Goal: Transaction & Acquisition: Purchase product/service

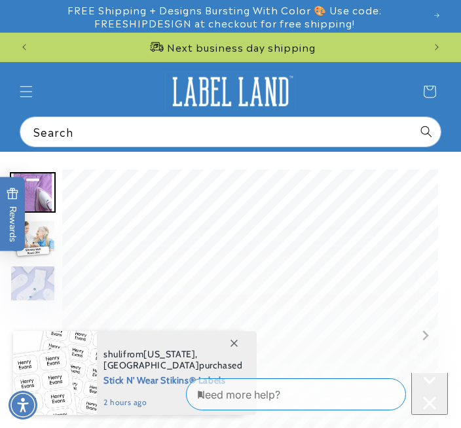
click at [431, 341] on button "Next slide" at bounding box center [425, 336] width 18 height 18
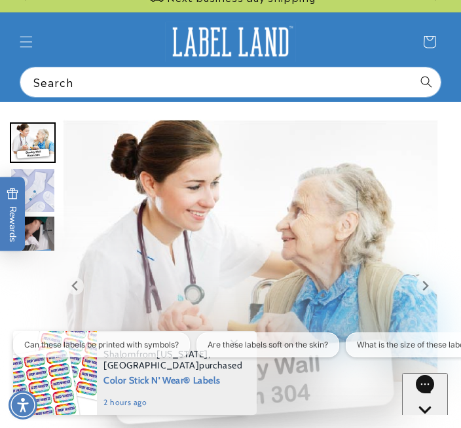
scroll to position [48, 0]
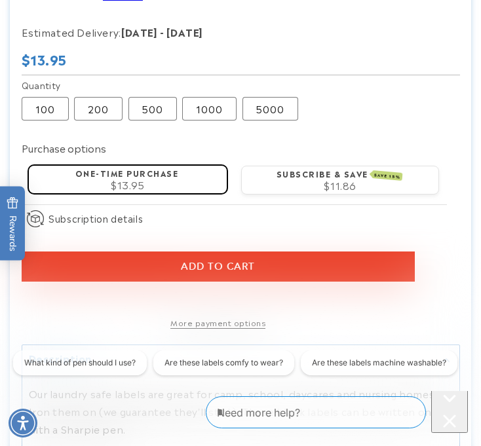
click at [470, 268] on section "Writable Iron-On Labels Writable Iron-On Labels 80 Reviews Estimated Delivery: …" at bounding box center [240, 268] width 461 height 658
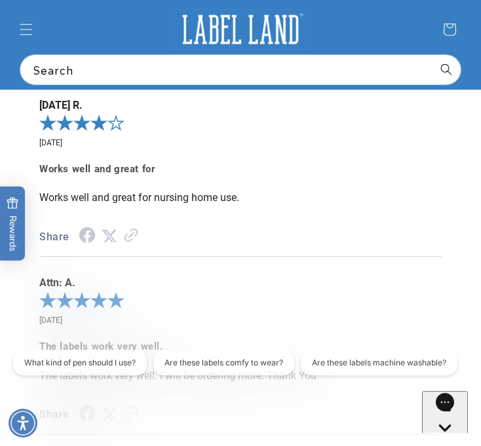
scroll to position [0, 812]
